Goal: Information Seeking & Learning: Learn about a topic

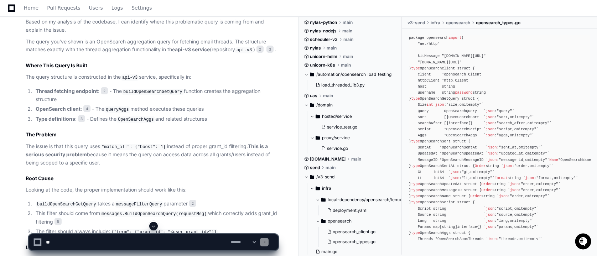
scroll to position [650, 0]
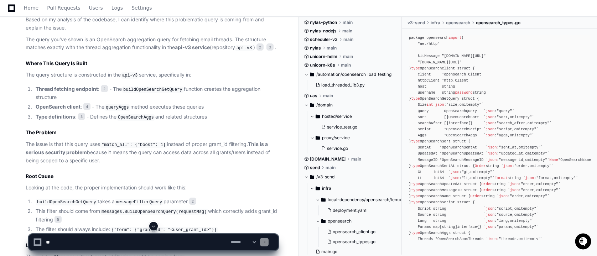
click at [142, 93] on code "buildOpenSearchGetQuery" at bounding box center [153, 90] width 62 height 6
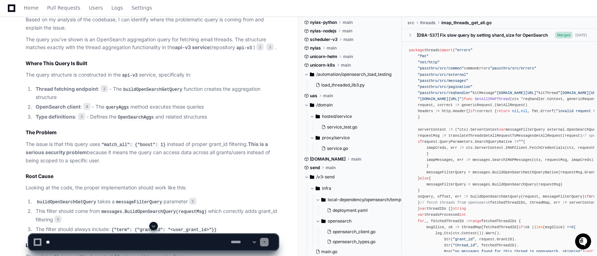
click at [147, 93] on code "buildOpenSearchGetQuery" at bounding box center [153, 90] width 62 height 6
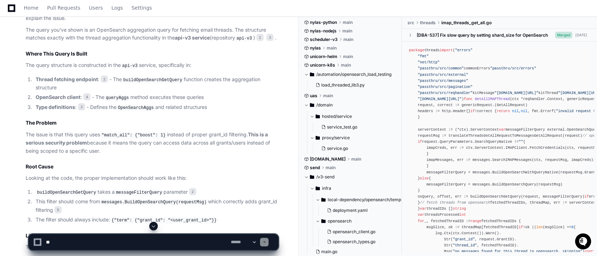
scroll to position [657, 0]
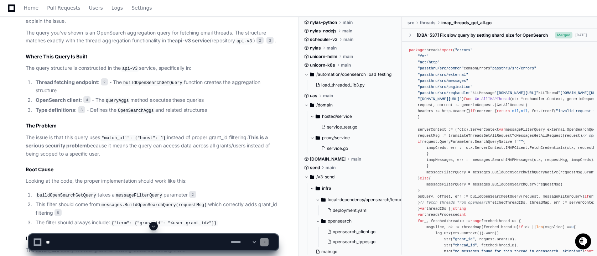
click at [144, 114] on code "OpenSearchAggs" at bounding box center [135, 111] width 39 height 6
drag, startPoint x: 145, startPoint y: 117, endPoint x: 131, endPoint y: 117, distance: 13.5
click at [145, 114] on code "OpenSearchAggs" at bounding box center [135, 111] width 39 height 6
click at [83, 113] on span "3" at bounding box center [81, 109] width 7 height 7
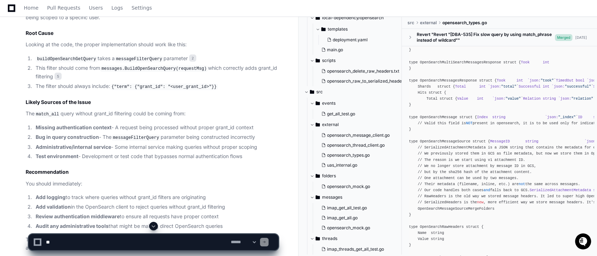
scroll to position [35, 0]
click at [352, 143] on span "opensearch_thread_client.go" at bounding box center [356, 144] width 58 height 6
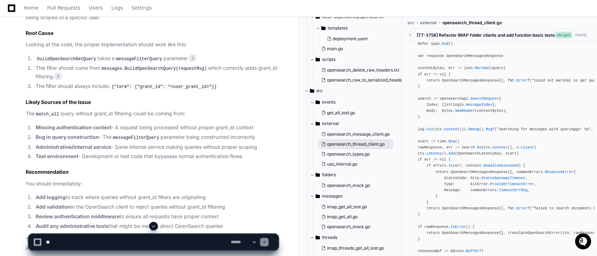
scroll to position [391, 0]
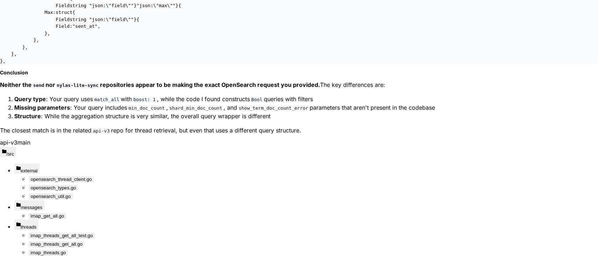
scroll to position [1072, 0]
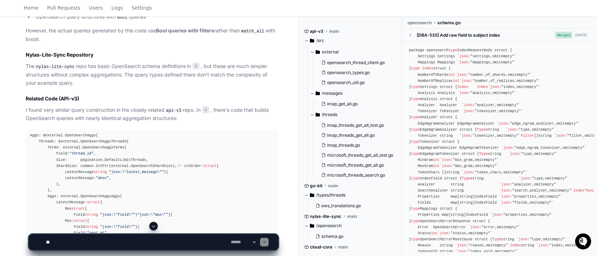
scroll to position [566, 0]
click at [209, 109] on span "3" at bounding box center [205, 110] width 7 height 7
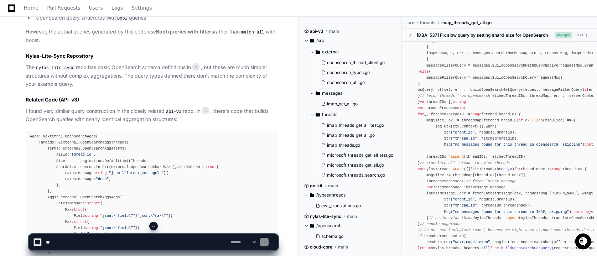
scroll to position [111, 0]
